Goal: Information Seeking & Learning: Learn about a topic

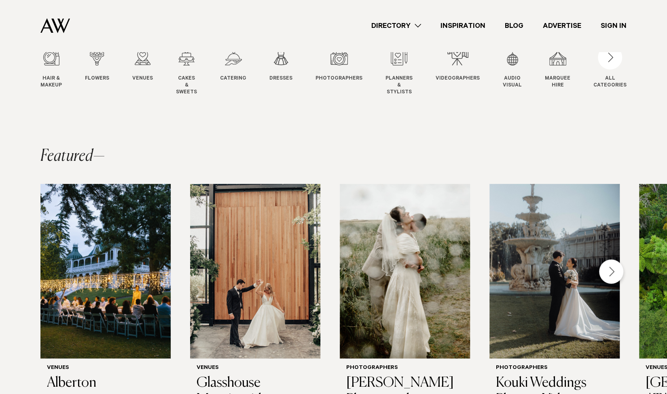
scroll to position [108, 0]
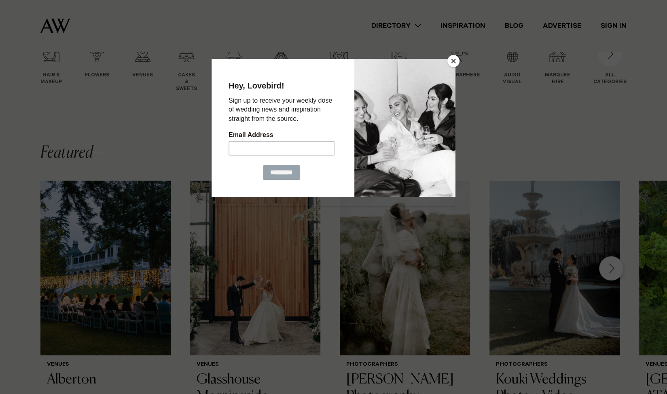
click at [455, 58] on button "Close" at bounding box center [453, 61] width 12 height 12
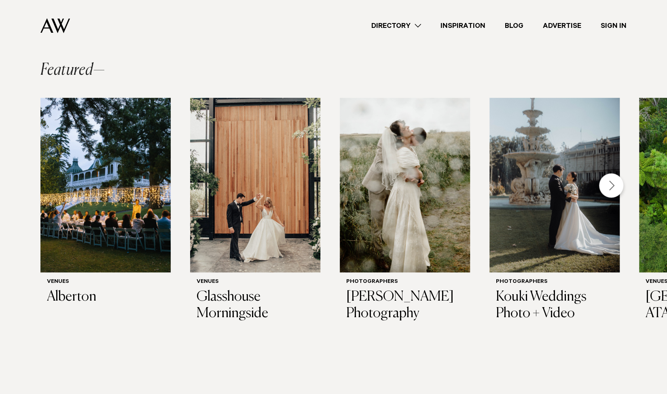
scroll to position [193, 0]
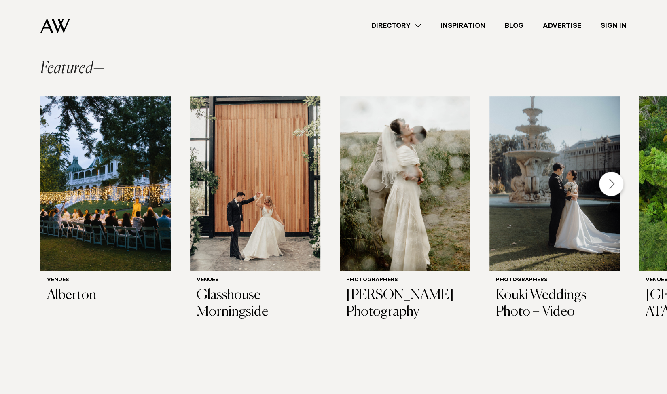
click at [379, 147] on img "3 / 30" at bounding box center [405, 183] width 130 height 175
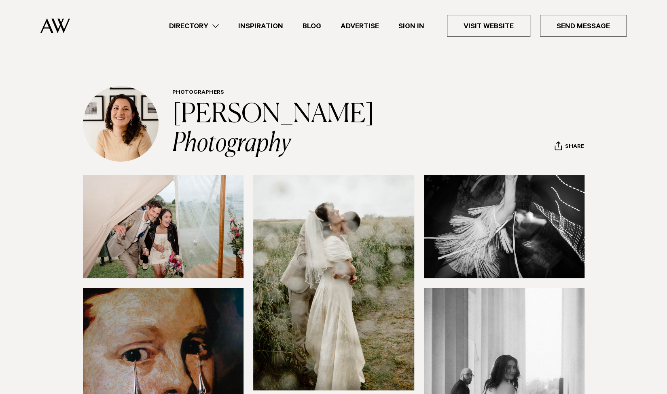
scroll to position [0, 0]
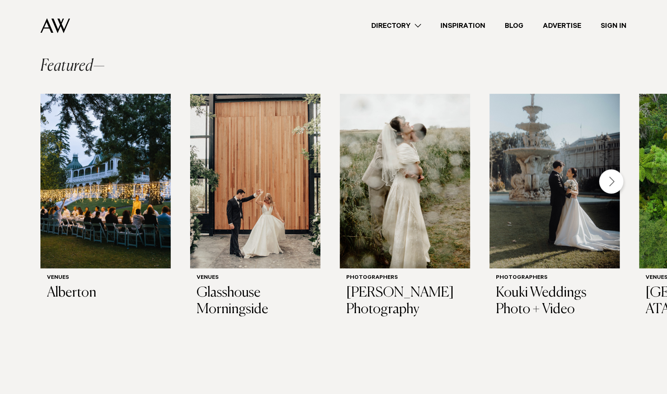
scroll to position [195, 0]
click at [616, 181] on div "Next slide" at bounding box center [611, 181] width 24 height 24
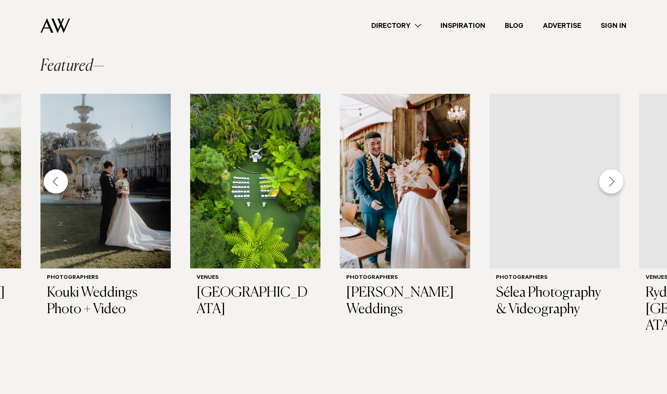
click at [616, 181] on div "Next slide" at bounding box center [611, 181] width 24 height 24
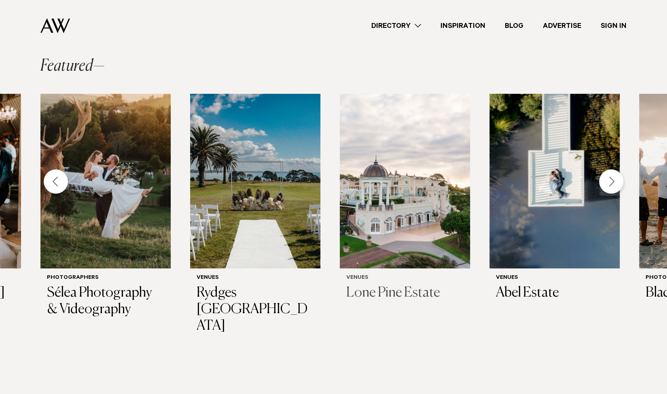
click at [421, 196] on img "9 / 30" at bounding box center [405, 181] width 130 height 175
click at [608, 181] on div "Next slide" at bounding box center [611, 181] width 24 height 24
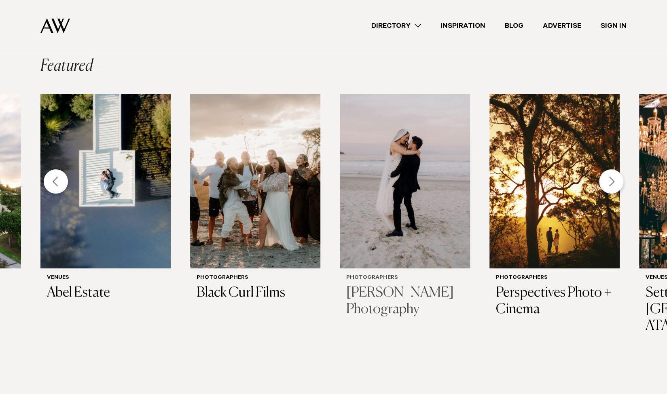
click at [399, 208] on img "12 / 30" at bounding box center [405, 181] width 130 height 175
click at [610, 182] on div "Next slide" at bounding box center [611, 181] width 24 height 24
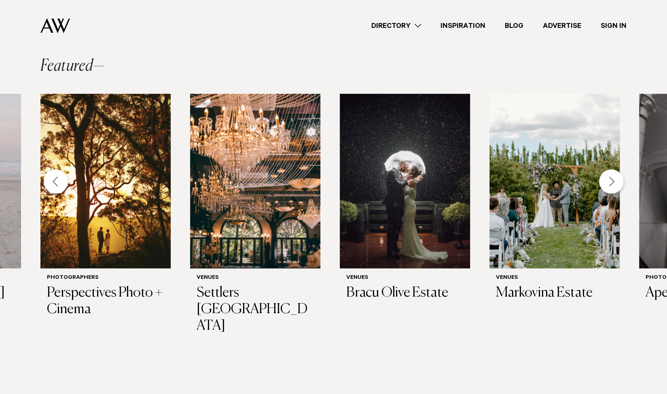
click at [613, 182] on div "Next slide" at bounding box center [611, 181] width 24 height 24
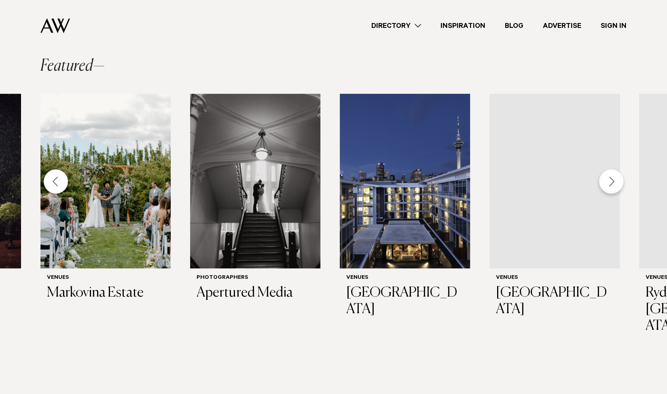
click at [613, 182] on div "Next slide" at bounding box center [611, 181] width 24 height 24
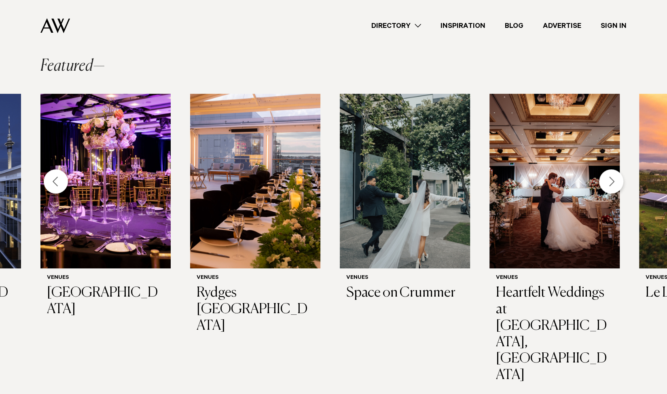
click at [613, 182] on div "Next slide" at bounding box center [611, 181] width 24 height 24
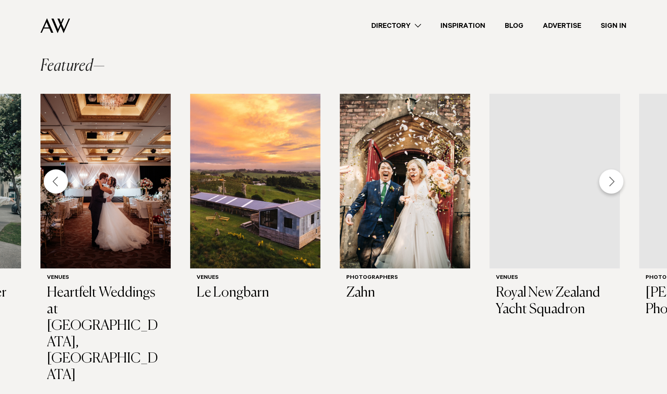
click at [613, 182] on div "Next slide" at bounding box center [611, 181] width 24 height 24
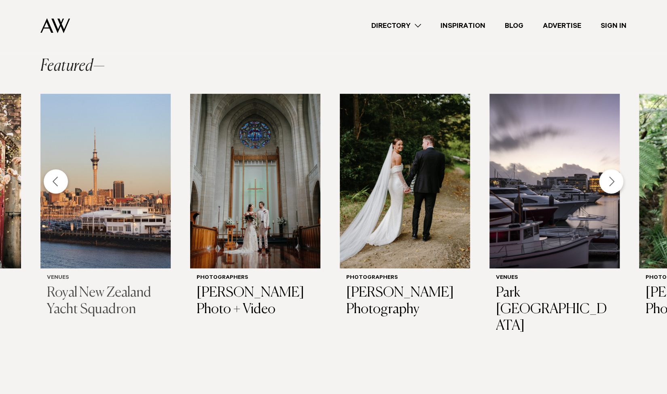
click at [105, 185] on img "25 / 30" at bounding box center [105, 181] width 130 height 175
click at [612, 179] on div "Next slide" at bounding box center [611, 181] width 24 height 24
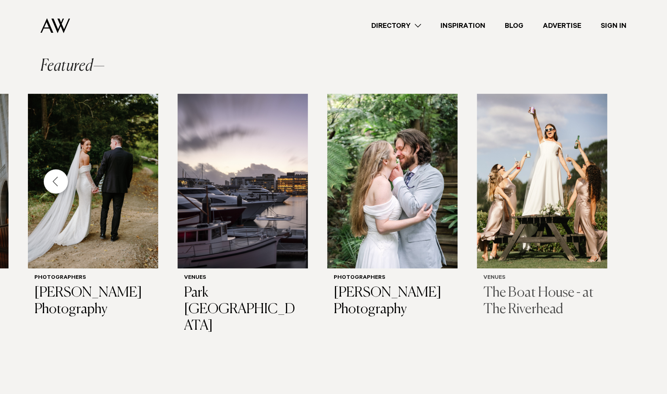
click at [548, 221] on img "30 / 30" at bounding box center [542, 181] width 130 height 175
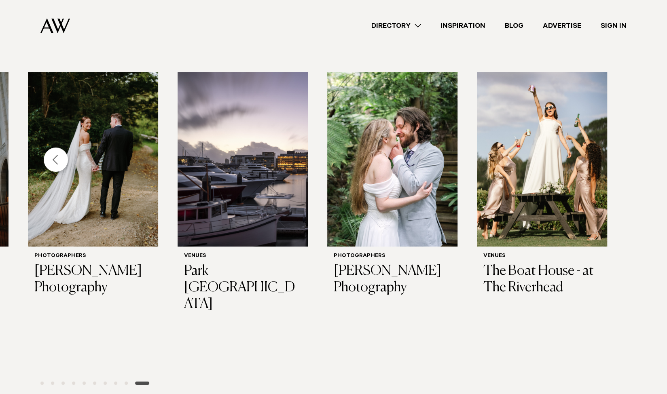
scroll to position [216, 0]
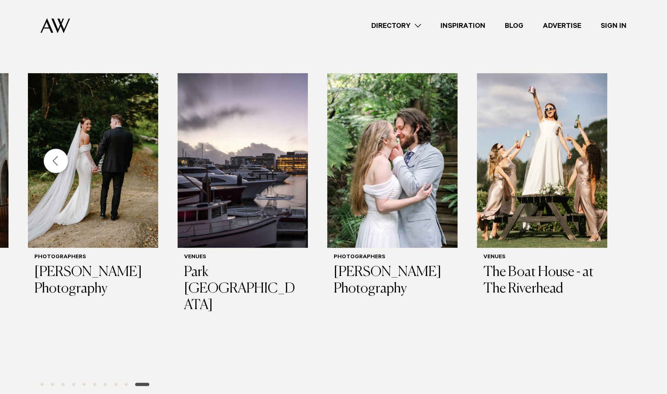
click at [49, 158] on div "Previous slide" at bounding box center [56, 161] width 24 height 24
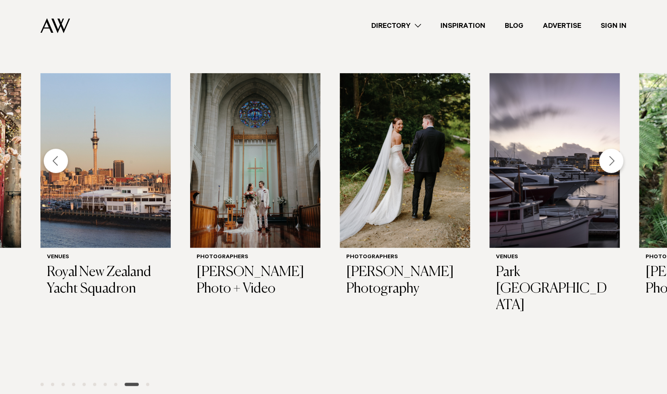
click at [49, 158] on div "Previous slide" at bounding box center [56, 161] width 24 height 24
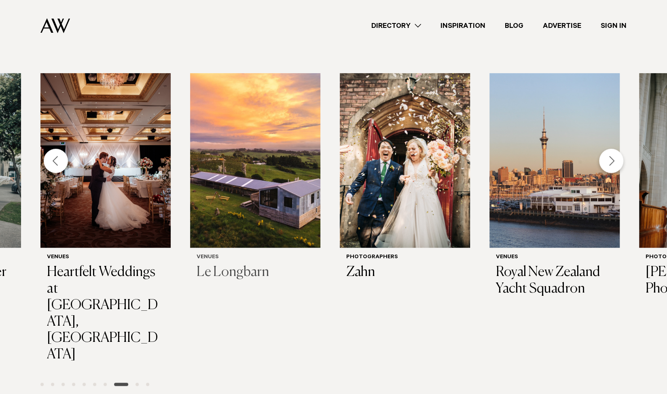
click at [257, 174] on img "23 / 30" at bounding box center [255, 160] width 130 height 175
click at [54, 162] on div "Previous slide" at bounding box center [56, 161] width 24 height 24
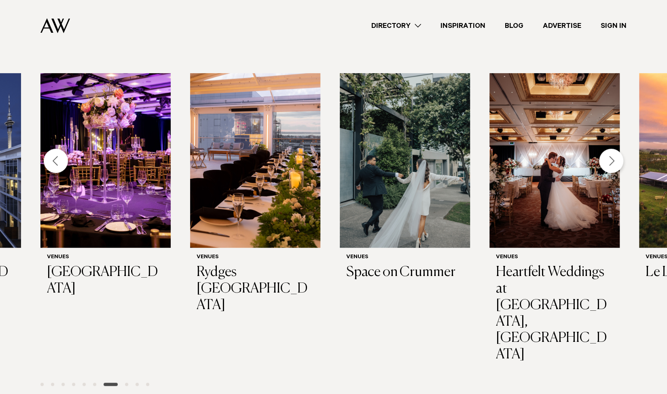
click at [54, 162] on div "Previous slide" at bounding box center [56, 161] width 24 height 24
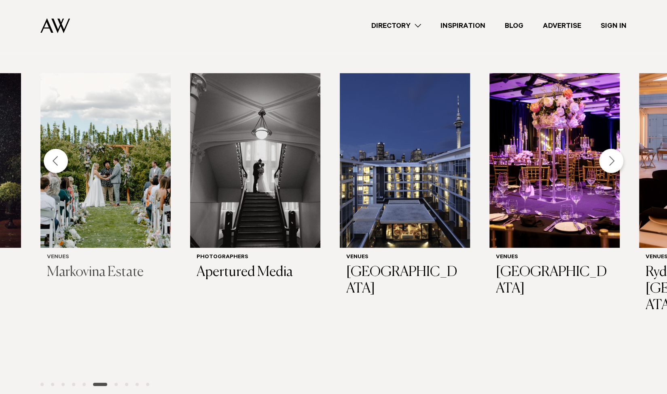
click at [103, 167] on img "16 / 30" at bounding box center [105, 160] width 130 height 175
click at [54, 157] on div "Previous slide" at bounding box center [56, 161] width 24 height 24
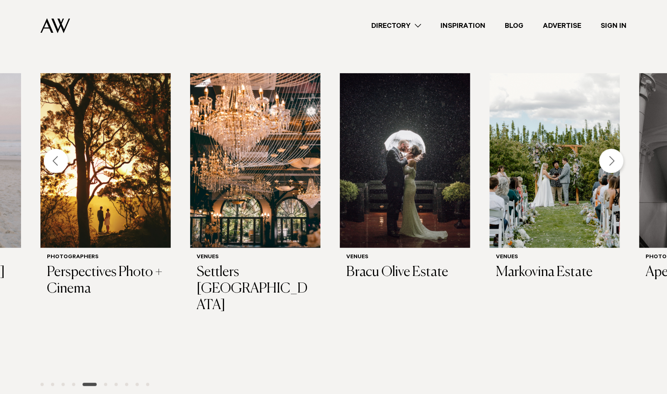
click at [54, 157] on div "Previous slide" at bounding box center [56, 161] width 24 height 24
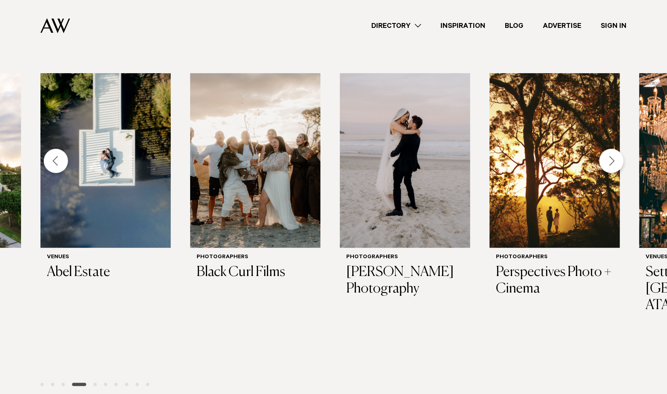
click at [54, 157] on div "Previous slide" at bounding box center [56, 161] width 24 height 24
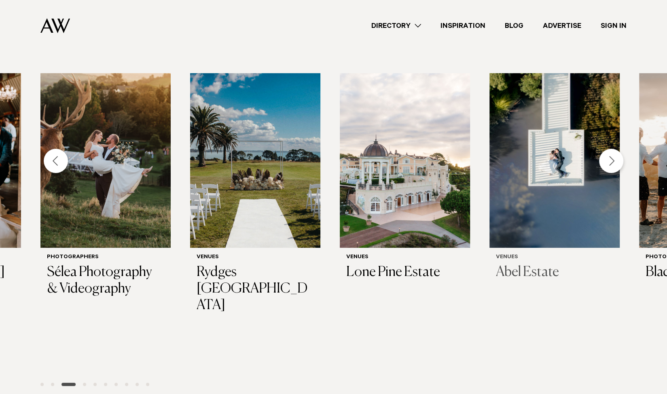
click at [570, 153] on img "10 / 30" at bounding box center [554, 160] width 130 height 175
click at [51, 164] on div "Previous slide" at bounding box center [56, 161] width 24 height 24
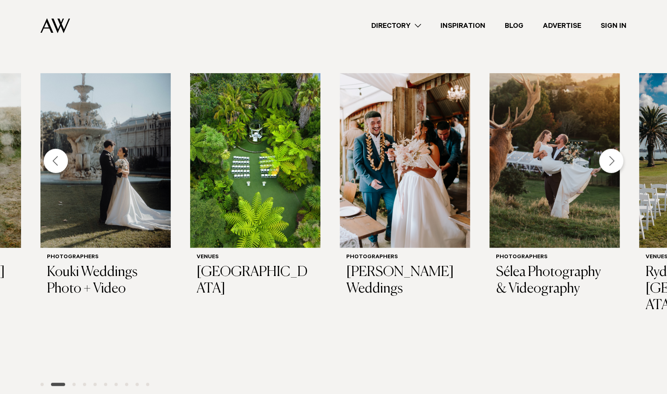
click at [51, 164] on div "Previous slide" at bounding box center [56, 161] width 24 height 24
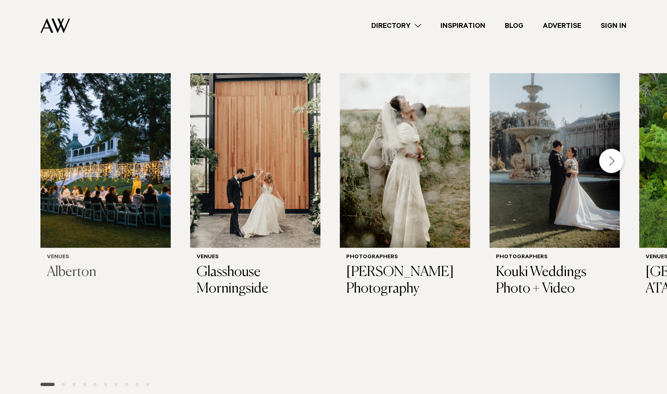
click at [96, 172] on img "1 / 30" at bounding box center [105, 160] width 130 height 175
click at [242, 178] on img "2 / 30" at bounding box center [255, 160] width 130 height 175
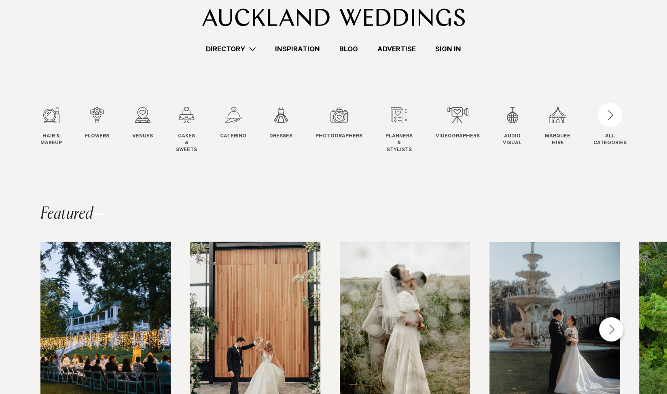
scroll to position [23, 0]
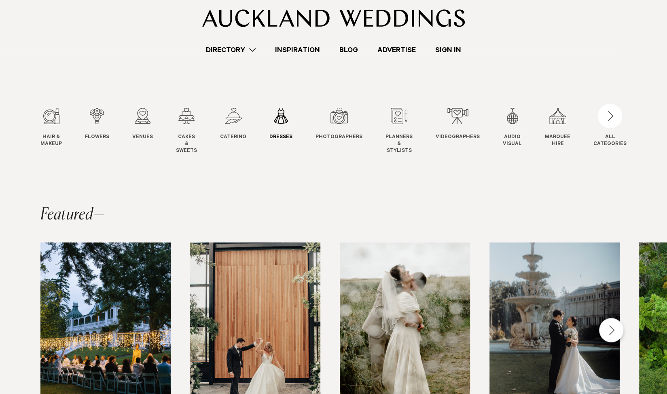
click at [282, 117] on div "6 / 12" at bounding box center [280, 116] width 23 height 16
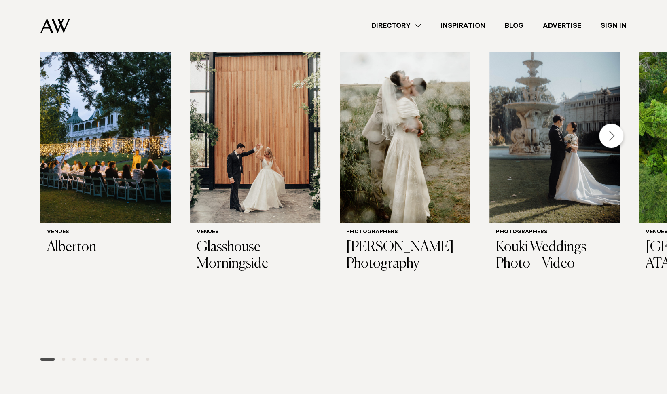
scroll to position [0, 0]
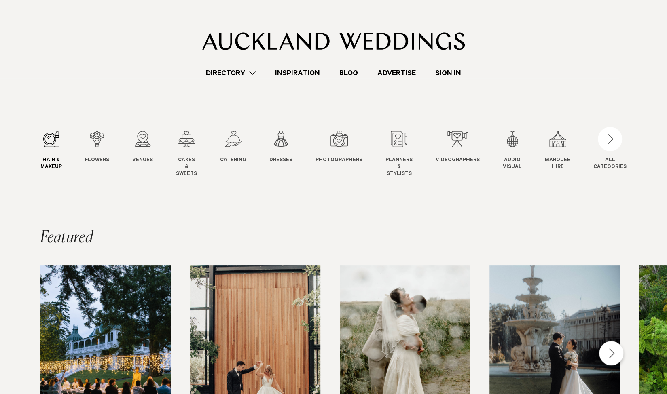
click at [47, 158] on span "Hair & Makeup" at bounding box center [50, 164] width 21 height 14
click at [94, 149] on link "Flowers Flowers" at bounding box center [97, 147] width 24 height 33
click at [118, 50] on div "Directory Hair & Makeup Flowers Venues" at bounding box center [333, 39] width 654 height 78
click at [295, 70] on link "Inspiration" at bounding box center [297, 73] width 64 height 11
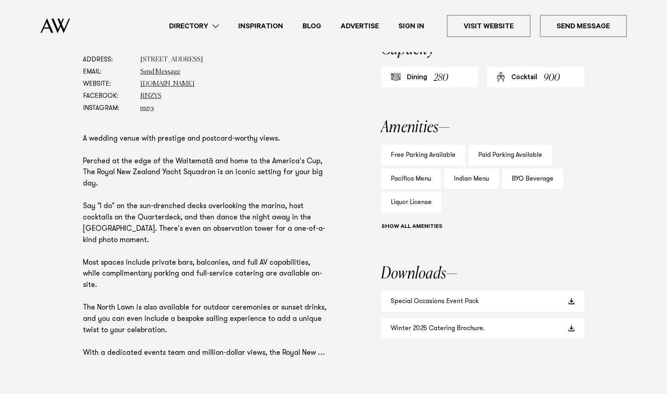
scroll to position [495, 0]
click at [523, 288] on section "Downloads Special Occasions Event Pack Winter 2025 Catering Brochure." at bounding box center [482, 303] width 203 height 73
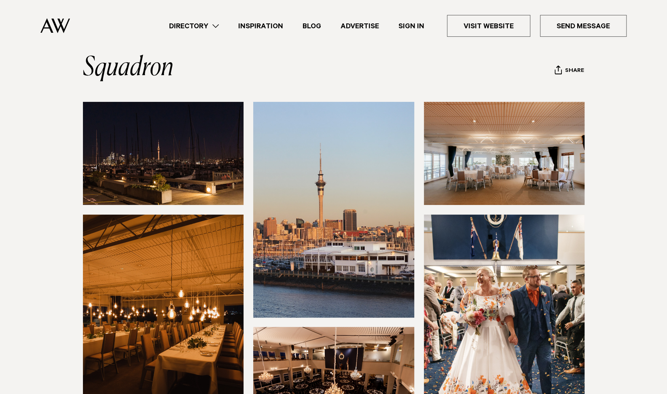
scroll to position [72, 0]
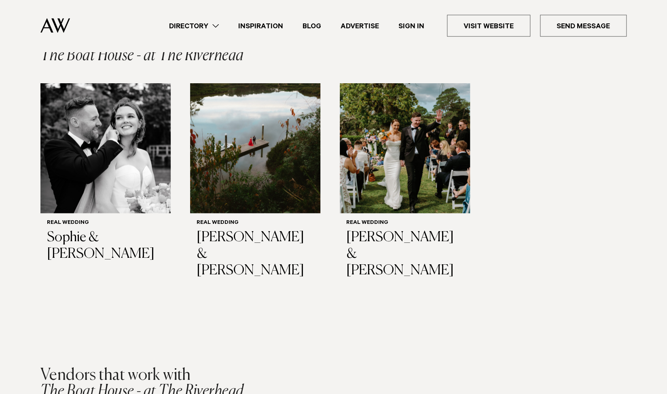
scroll to position [1194, 0]
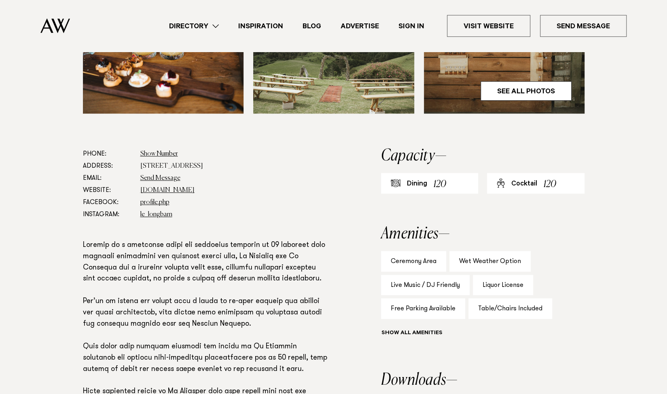
scroll to position [360, 0]
click at [354, 225] on div "Phone: Show Number 021 440 002 Address: 44 Wharfe Road, Wellsford 0975 Email: S…" at bounding box center [333, 330] width 569 height 364
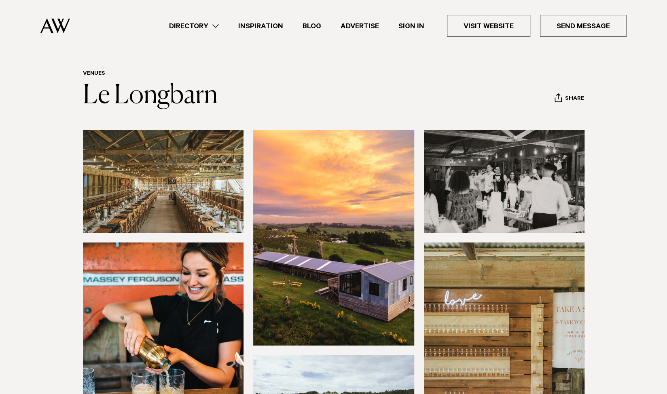
scroll to position [0, 0]
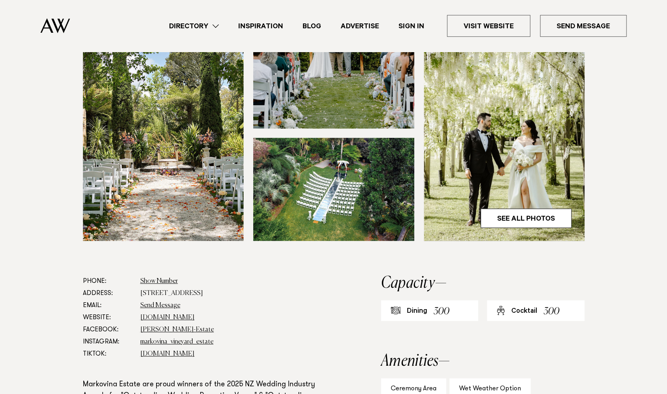
scroll to position [234, 0]
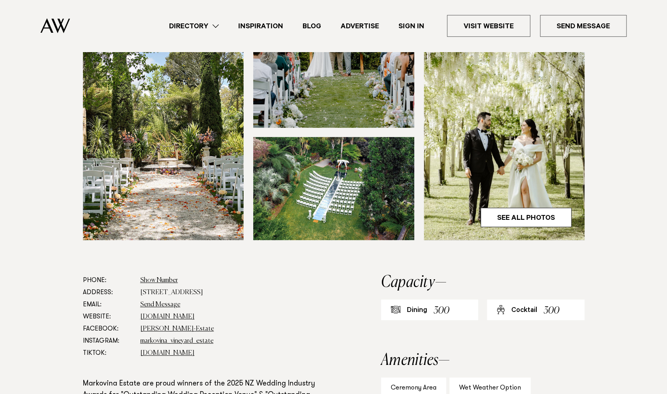
click at [312, 161] on img at bounding box center [333, 188] width 161 height 103
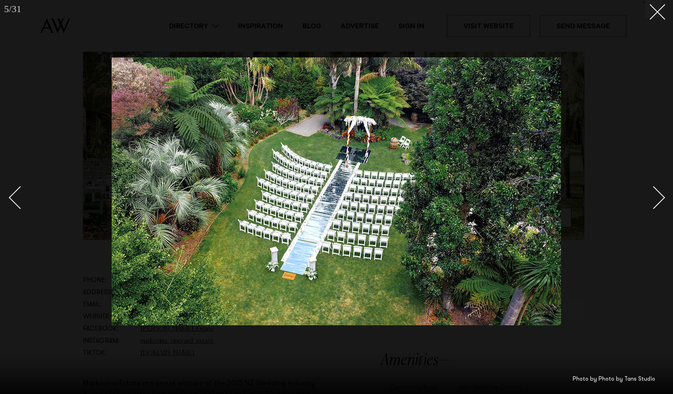
click at [6, 197] on div at bounding box center [336, 197] width 673 height 394
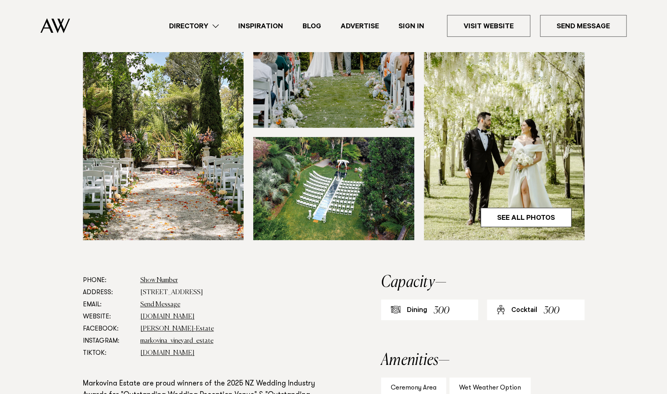
click at [6, 197] on section at bounding box center [333, 93] width 667 height 363
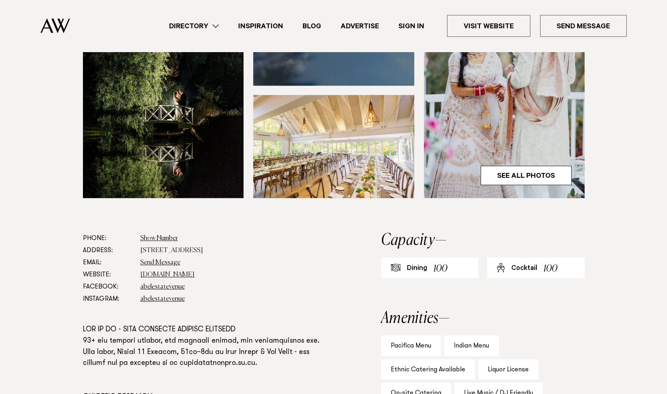
scroll to position [287, 0]
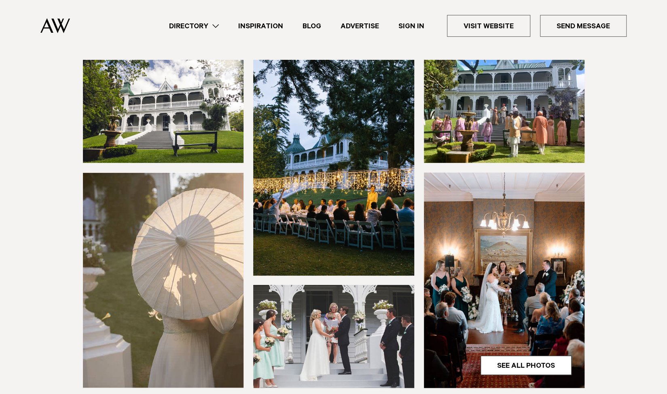
scroll to position [85, 0]
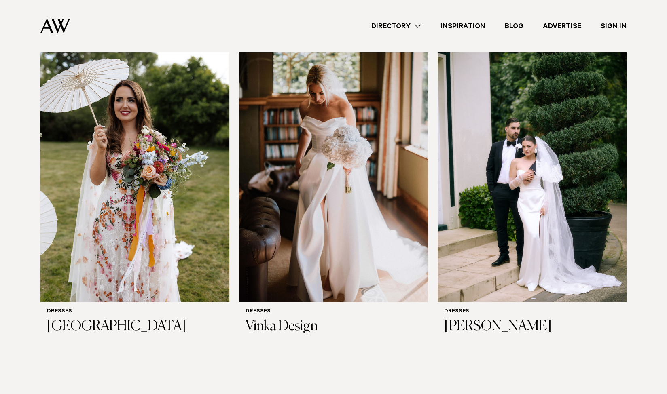
scroll to position [567, 0]
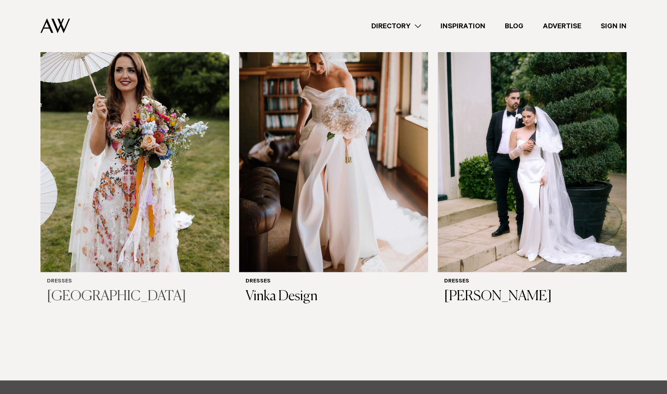
click at [137, 144] on img at bounding box center [134, 146] width 189 height 254
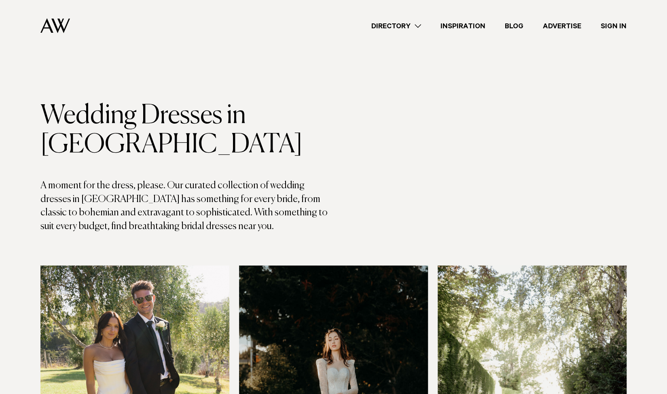
scroll to position [0, 0]
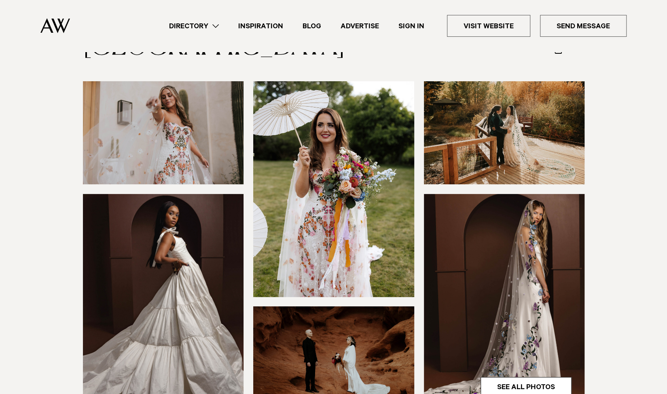
scroll to position [65, 0]
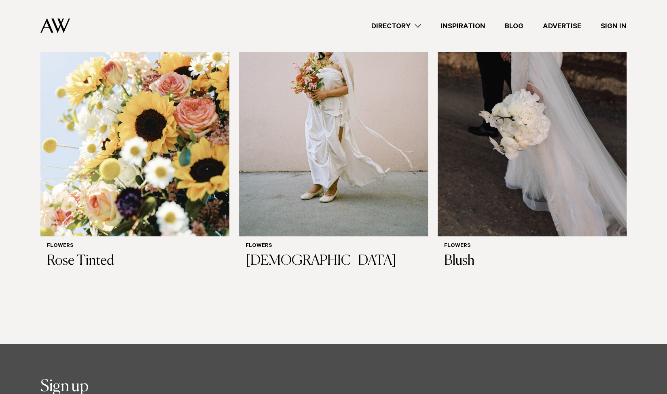
scroll to position [1247, 0]
click at [333, 222] on img at bounding box center [333, 110] width 189 height 254
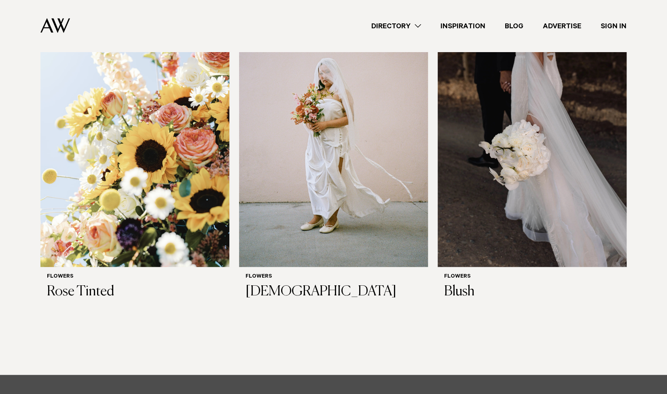
scroll to position [1208, 0]
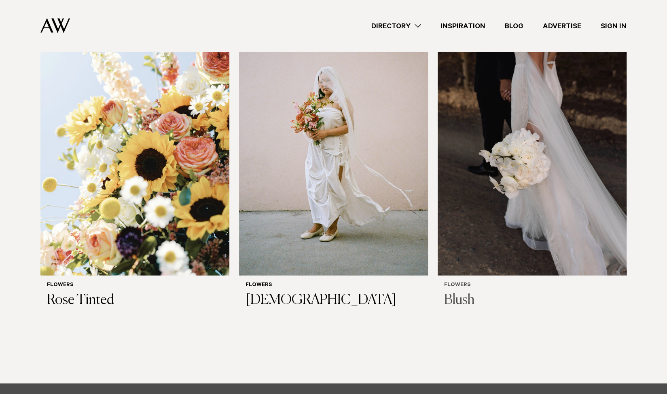
click at [551, 167] on img at bounding box center [532, 149] width 189 height 254
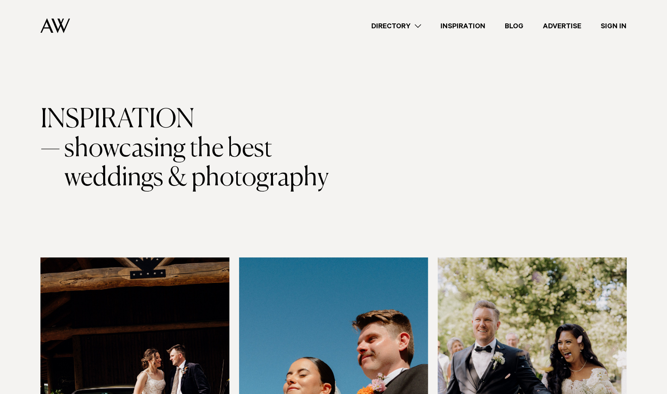
click at [419, 23] on link "Directory" at bounding box center [396, 26] width 69 height 11
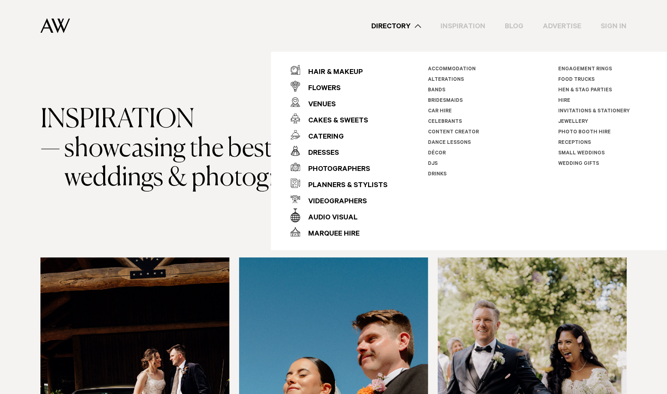
click at [567, 121] on link "Jewellery" at bounding box center [573, 122] width 30 height 6
